Goal: Information Seeking & Learning: Learn about a topic

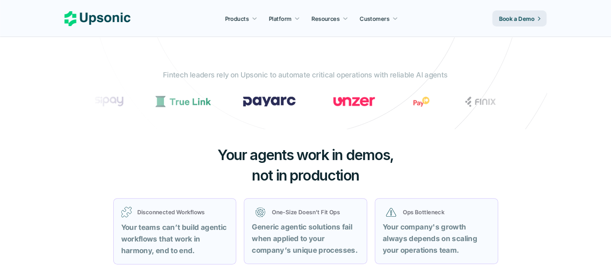
scroll to position [200, 0]
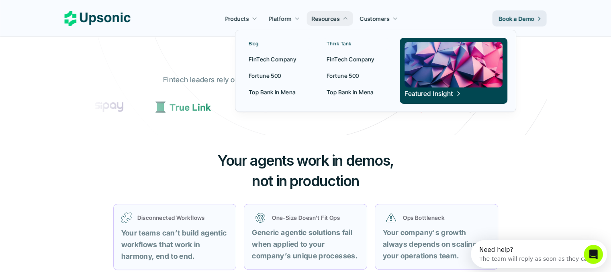
scroll to position [0, 0]
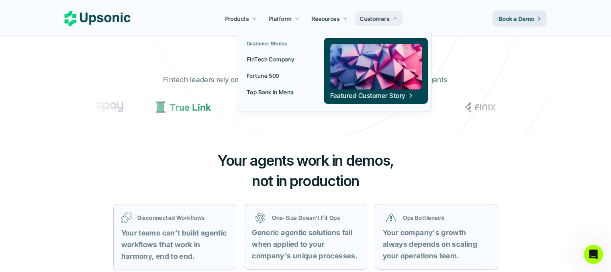
click at [280, 91] on p "Top Bank in Mena" at bounding box center [270, 92] width 47 height 8
click at [278, 74] on p "Fortune 500" at bounding box center [263, 76] width 33 height 8
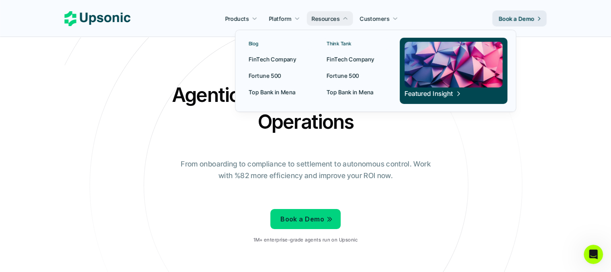
click at [352, 94] on p "Top Bank in Mena" at bounding box center [350, 92] width 47 height 8
click at [280, 58] on p "FinTech Company" at bounding box center [272, 59] width 47 height 8
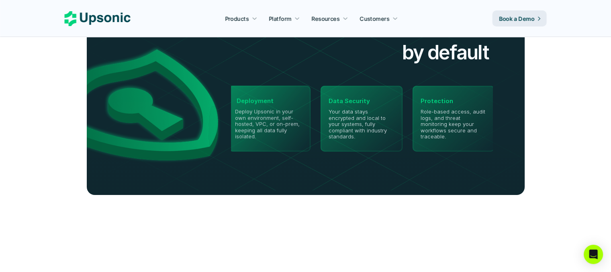
scroll to position [1868, 0]
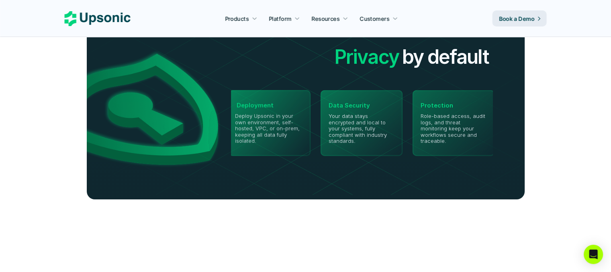
drag, startPoint x: 609, startPoint y: 160, endPoint x: 609, endPoint y: 171, distance: 11.7
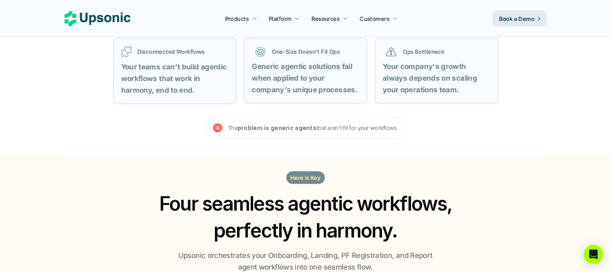
scroll to position [399, 0]
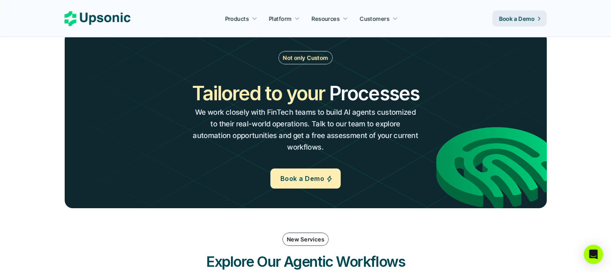
drag, startPoint x: 615, startPoint y: 17, endPoint x: 612, endPoint y: 88, distance: 71.2
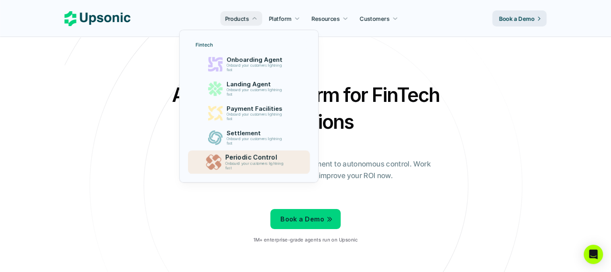
click at [260, 163] on p "Onboard your customers lightning fast" at bounding box center [255, 166] width 61 height 9
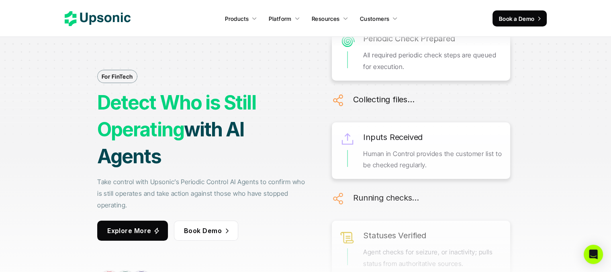
scroll to position [29, 0]
